Goal: Use online tool/utility: Utilize a website feature to perform a specific function

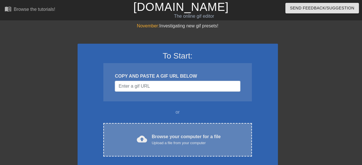
click at [169, 138] on div "Browse your computer for a file Upload a file from your computer" at bounding box center [186, 140] width 69 height 13
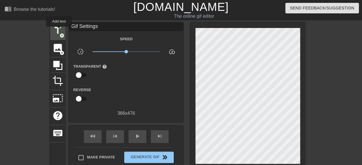
click at [59, 30] on span "title" at bounding box center [57, 30] width 11 height 11
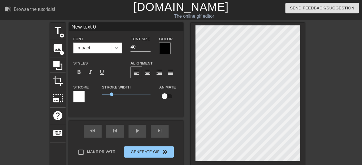
click at [116, 48] on icon at bounding box center [116, 48] width 3 height 2
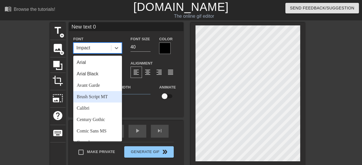
scroll to position [191, 0]
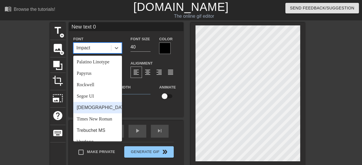
click at [88, 114] on div "[DEMOGRAPHIC_DATA]" at bounding box center [97, 107] width 49 height 11
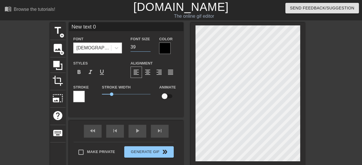
click at [148, 48] on input "39" at bounding box center [140, 47] width 20 height 9
click at [148, 48] on input "38" at bounding box center [140, 47] width 20 height 9
click at [148, 48] on input "37" at bounding box center [140, 47] width 20 height 9
click at [148, 48] on input "36" at bounding box center [140, 47] width 20 height 9
click at [148, 48] on input "35" at bounding box center [140, 47] width 20 height 9
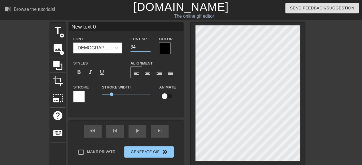
click at [148, 48] on input "34" at bounding box center [140, 47] width 20 height 9
click at [148, 48] on input "33" at bounding box center [140, 47] width 20 height 9
click at [148, 48] on input "32" at bounding box center [140, 47] width 20 height 9
click at [148, 48] on input "31" at bounding box center [140, 47] width 20 height 9
click at [148, 48] on input "30" at bounding box center [140, 47] width 20 height 9
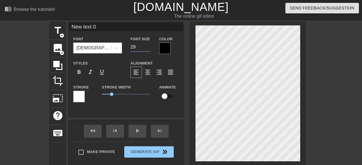
type input "29"
click at [148, 48] on input "29" at bounding box center [140, 47] width 20 height 9
click at [96, 27] on input "New text 0" at bounding box center [126, 27] width 114 height 9
type input "N"
type input "CHÚC MUÔN ĐIỀU"
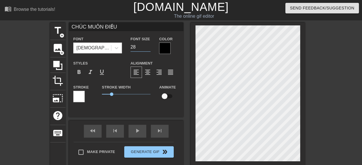
click at [148, 47] on input "28" at bounding box center [140, 47] width 20 height 9
click at [147, 48] on input "27" at bounding box center [140, 47] width 20 height 9
click at [147, 48] on input "26" at bounding box center [140, 47] width 20 height 9
click at [147, 48] on input "25" at bounding box center [140, 47] width 20 height 9
click at [147, 48] on input "24" at bounding box center [140, 47] width 20 height 9
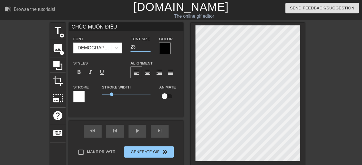
click at [147, 48] on input "23" at bounding box center [140, 47] width 20 height 9
click at [147, 48] on input "22" at bounding box center [140, 47] width 20 height 9
click at [147, 48] on input "21" at bounding box center [140, 47] width 20 height 9
click at [147, 48] on input "20" at bounding box center [140, 47] width 20 height 9
click at [147, 48] on input "19" at bounding box center [140, 47] width 20 height 9
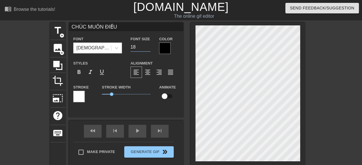
type input "18"
click at [147, 48] on input "18" at bounding box center [140, 47] width 20 height 9
click at [117, 25] on input "CHÚC MUÔN ĐIỀU" at bounding box center [126, 27] width 114 height 9
type input "CHÚC MUÔN ĐIỀU TỐT ĐẸP"
type input "17"
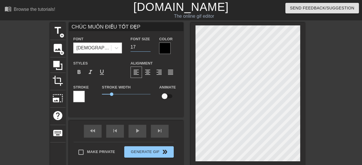
click at [148, 48] on input "17" at bounding box center [140, 47] width 20 height 9
click at [165, 45] on div at bounding box center [164, 48] width 11 height 11
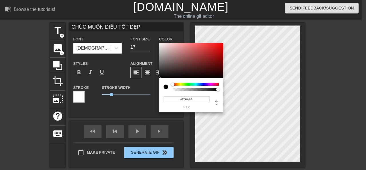
click at [221, 44] on div at bounding box center [191, 60] width 64 height 35
type input "#F40C0C"
click at [220, 44] on div at bounding box center [220, 44] width 3 height 3
click at [165, 84] on div at bounding box center [168, 87] width 9 height 8
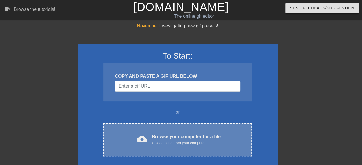
click at [168, 138] on div "Browse your computer for a file Upload a file from your computer" at bounding box center [186, 140] width 69 height 13
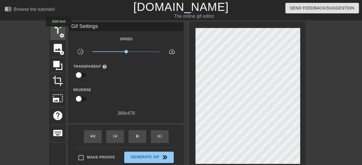
click at [59, 30] on span "title" at bounding box center [57, 30] width 11 height 11
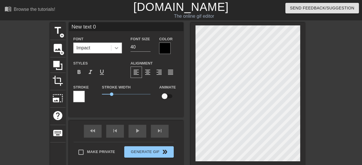
click at [116, 48] on icon at bounding box center [117, 48] width 6 height 6
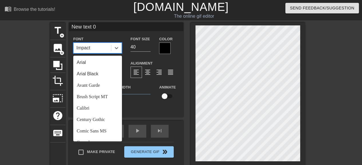
scroll to position [205, 0]
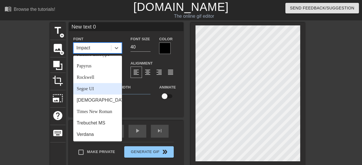
click at [88, 86] on div "Segoe UI" at bounding box center [97, 88] width 49 height 11
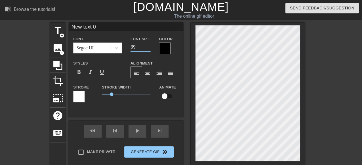
click at [148, 48] on input "39" at bounding box center [140, 47] width 20 height 9
click at [148, 48] on input "38" at bounding box center [140, 47] width 20 height 9
click at [148, 48] on input "37" at bounding box center [140, 47] width 20 height 9
click at [148, 48] on input "36" at bounding box center [140, 47] width 20 height 9
click at [148, 48] on input "35" at bounding box center [140, 47] width 20 height 9
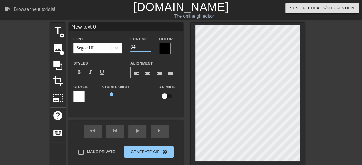
click at [148, 48] on input "34" at bounding box center [140, 47] width 20 height 9
click at [148, 48] on input "33" at bounding box center [140, 47] width 20 height 9
click at [147, 48] on input "32" at bounding box center [140, 47] width 20 height 9
click at [147, 48] on input "31" at bounding box center [140, 47] width 20 height 9
click at [147, 48] on input "30" at bounding box center [140, 47] width 20 height 9
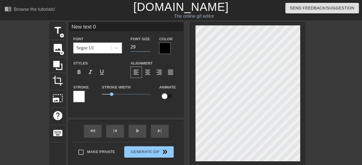
click at [147, 48] on input "29" at bounding box center [140, 47] width 20 height 9
click at [147, 48] on input "28" at bounding box center [140, 47] width 20 height 9
click at [147, 48] on input "27" at bounding box center [140, 47] width 20 height 9
click at [147, 48] on input "26" at bounding box center [140, 47] width 20 height 9
click at [147, 48] on input "25" at bounding box center [140, 47] width 20 height 9
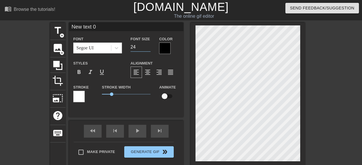
click at [147, 48] on input "24" at bounding box center [140, 47] width 20 height 9
type input "23"
click at [147, 48] on input "23" at bounding box center [140, 47] width 20 height 9
click at [99, 27] on input "New text 0" at bounding box center [126, 27] width 114 height 9
type input "N"
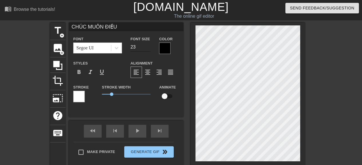
type input "CHÚC MUÔN ĐIỀU"
click at [148, 48] on input "22" at bounding box center [140, 47] width 20 height 9
click at [148, 48] on input "21" at bounding box center [140, 47] width 20 height 9
click at [148, 48] on input "20" at bounding box center [140, 47] width 20 height 9
click at [148, 48] on input "19" at bounding box center [140, 47] width 20 height 9
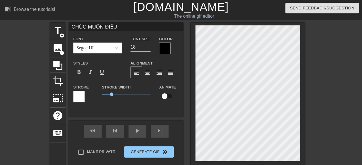
type input "18"
click at [148, 48] on input "18" at bounding box center [140, 47] width 20 height 9
click at [116, 26] on input "CHÚC MUÔN ĐIỀU" at bounding box center [126, 27] width 114 height 9
type input "CHÚC MUÔN ĐIỀU TỐT ĐẸP"
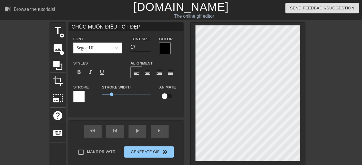
type input "17"
click at [147, 48] on input "17" at bounding box center [140, 47] width 20 height 9
click at [95, 46] on div "Segoe UI" at bounding box center [92, 48] width 37 height 10
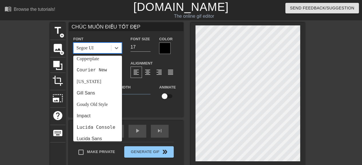
scroll to position [191, 0]
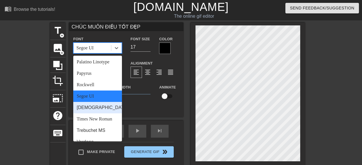
click at [90, 114] on div "[DEMOGRAPHIC_DATA]" at bounding box center [97, 107] width 49 height 11
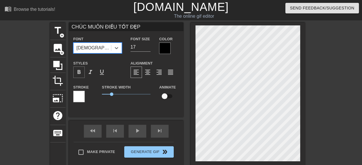
click at [80, 72] on span "format_bold" at bounding box center [79, 72] width 7 height 7
click at [167, 44] on div at bounding box center [164, 48] width 11 height 11
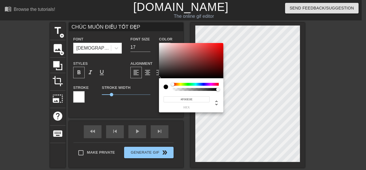
type input "#F40E0E"
click at [220, 44] on div at bounding box center [191, 60] width 64 height 35
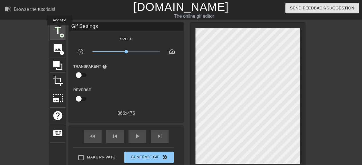
click at [59, 29] on span "title" at bounding box center [57, 30] width 11 height 11
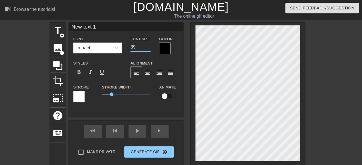
click at [148, 47] on input "39" at bounding box center [140, 47] width 20 height 9
click at [148, 47] on input "38" at bounding box center [140, 47] width 20 height 9
click at [148, 47] on input "37" at bounding box center [140, 47] width 20 height 9
click at [148, 47] on input "36" at bounding box center [140, 47] width 20 height 9
click at [148, 47] on input "35" at bounding box center [140, 47] width 20 height 9
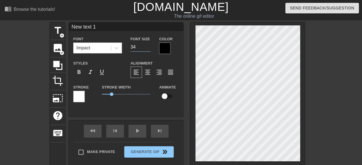
click at [148, 47] on input "34" at bounding box center [140, 47] width 20 height 9
click at [148, 49] on input "33" at bounding box center [140, 47] width 20 height 9
click at [148, 49] on input "32" at bounding box center [140, 47] width 20 height 9
click at [148, 49] on input "31" at bounding box center [140, 47] width 20 height 9
click at [148, 49] on input "30" at bounding box center [140, 47] width 20 height 9
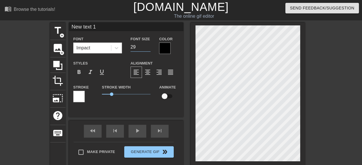
click at [148, 49] on input "29" at bounding box center [140, 47] width 20 height 9
click at [148, 49] on input "28" at bounding box center [140, 47] width 20 height 9
click at [148, 49] on input "27" at bounding box center [140, 47] width 20 height 9
click at [148, 49] on input "26" at bounding box center [140, 47] width 20 height 9
click at [148, 49] on input "25" at bounding box center [140, 47] width 20 height 9
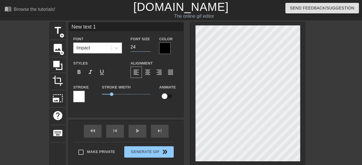
click at [148, 49] on input "24" at bounding box center [140, 47] width 20 height 9
click at [148, 49] on input "23" at bounding box center [140, 47] width 20 height 9
click at [148, 48] on input "22" at bounding box center [140, 47] width 20 height 9
click at [148, 48] on input "21" at bounding box center [140, 47] width 20 height 9
click at [148, 48] on input "20" at bounding box center [140, 47] width 20 height 9
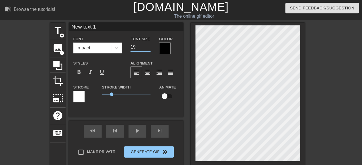
click at [148, 48] on input "19" at bounding box center [140, 47] width 20 height 9
type input "18"
click at [148, 48] on input "18" at bounding box center [140, 47] width 20 height 9
type input "CHÚC MUÔN ĐIỀU TỐT ĐẸP"
type input "16"
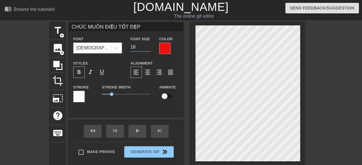
click at [148, 48] on input "16" at bounding box center [140, 47] width 20 height 9
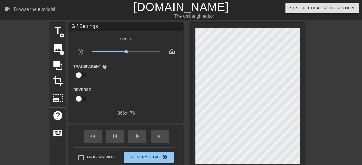
scroll to position [55, 0]
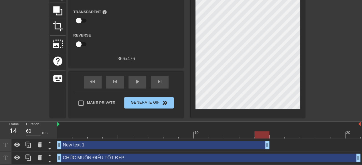
drag, startPoint x: 356, startPoint y: 144, endPoint x: 260, endPoint y: 145, distance: 96.4
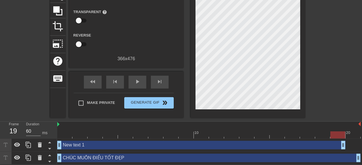
drag, startPoint x: 266, startPoint y: 143, endPoint x: 343, endPoint y: 140, distance: 77.0
click at [343, 140] on div "New text 1 drag_handle drag_handle" at bounding box center [208, 145] width 303 height 13
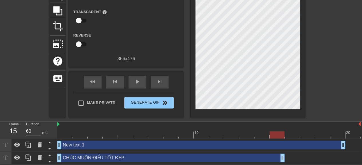
drag, startPoint x: 357, startPoint y: 158, endPoint x: 287, endPoint y: 159, distance: 69.2
click at [287, 159] on div "CHÚC MUÔN ĐIỀU TỐT ĐẸP drag_handle drag_handle" at bounding box center [208, 158] width 303 height 9
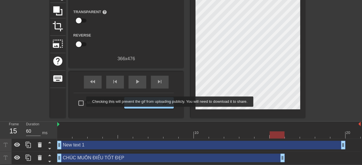
click at [82, 102] on input "Make Private" at bounding box center [81, 103] width 12 height 12
checkbox input "true"
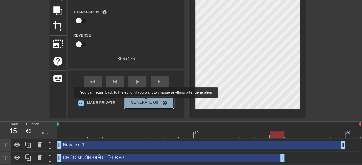
click at [147, 102] on span "Generate Gif double_arrow" at bounding box center [148, 103] width 45 height 7
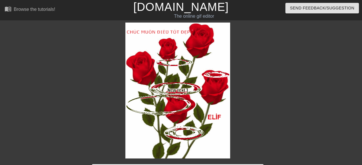
scroll to position [72, 0]
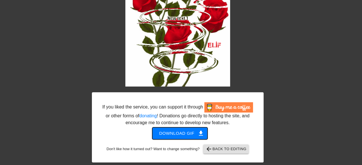
click at [183, 133] on span "Download gif get_app" at bounding box center [179, 133] width 41 height 7
